Goal: Task Accomplishment & Management: Use online tool/utility

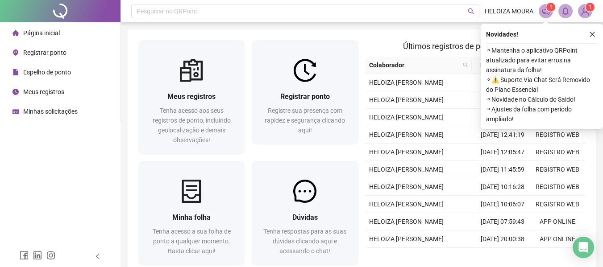
click at [48, 94] on span "Meus registros" at bounding box center [43, 91] width 41 height 7
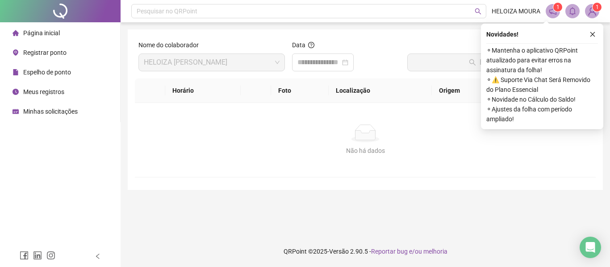
click at [29, 53] on span "Registrar ponto" at bounding box center [44, 52] width 43 height 7
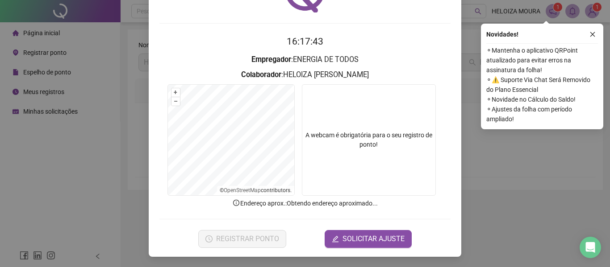
scroll to position [62, 0]
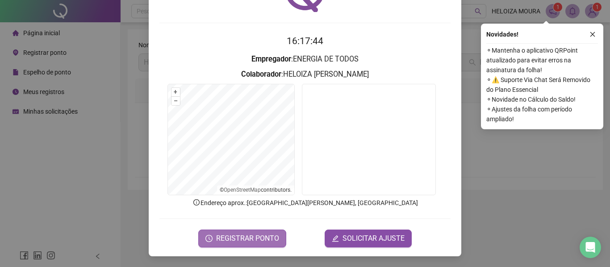
click at [265, 236] on span "REGISTRAR PONTO" at bounding box center [247, 238] width 63 height 11
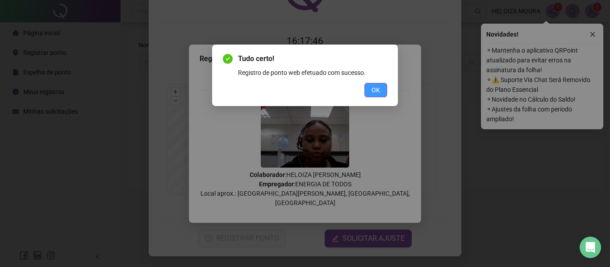
click at [366, 91] on button "OK" at bounding box center [375, 90] width 23 height 14
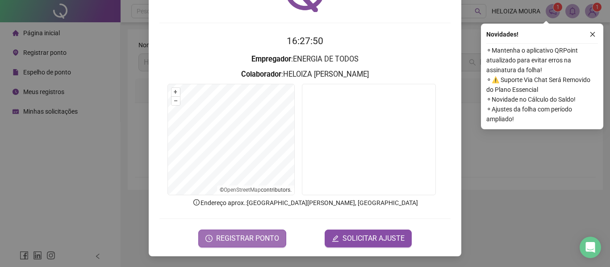
click at [253, 237] on span "REGISTRAR PONTO" at bounding box center [247, 238] width 63 height 11
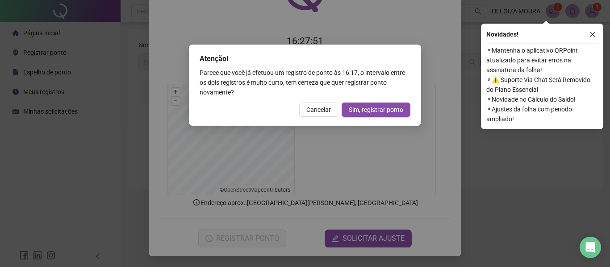
click at [366, 120] on div "Atenção! Parece que você já efetuou um registro de ponto às 16:17 , o intervalo…" at bounding box center [305, 85] width 232 height 81
drag, startPoint x: 366, startPoint y: 111, endPoint x: 356, endPoint y: 104, distance: 12.5
click at [366, 110] on span "Sim, registrar ponto" at bounding box center [376, 110] width 54 height 10
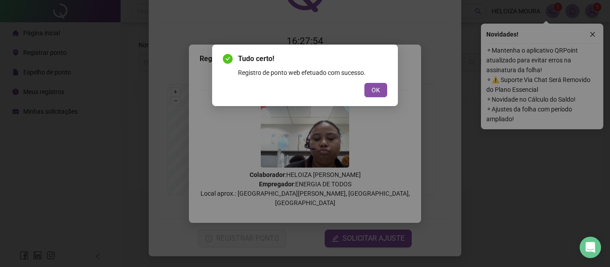
drag, startPoint x: 378, startPoint y: 90, endPoint x: 245, endPoint y: 7, distance: 156.2
click at [378, 89] on span "OK" at bounding box center [375, 90] width 8 height 10
